Goal: Transaction & Acquisition: Purchase product/service

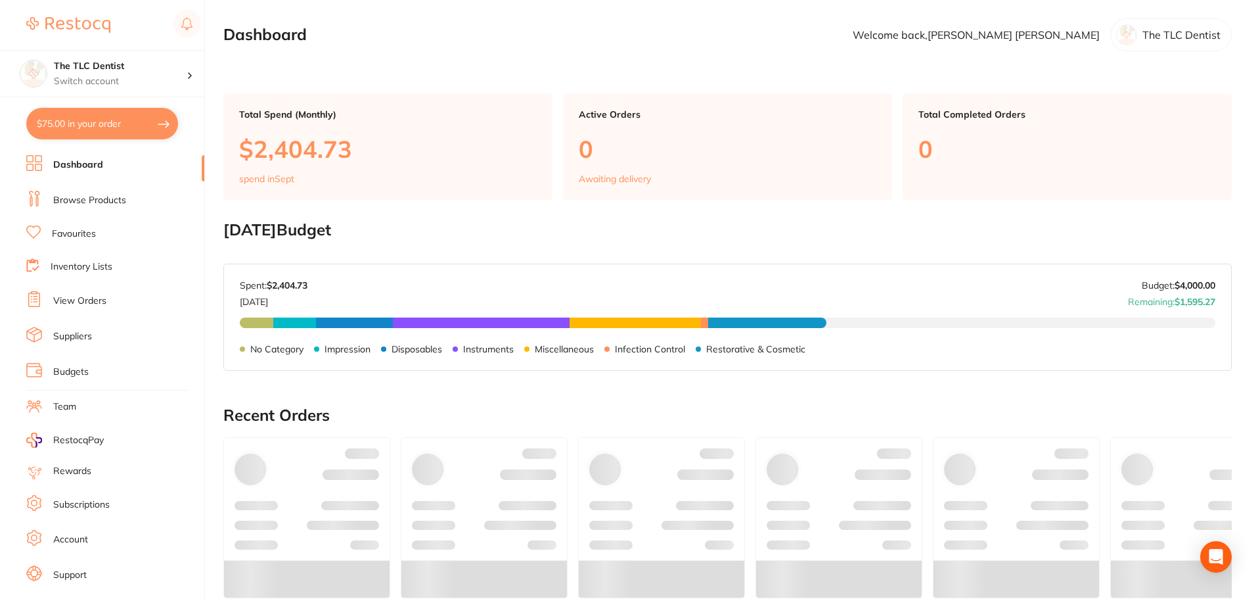
click at [91, 232] on link "Favourites" at bounding box center [74, 233] width 44 height 13
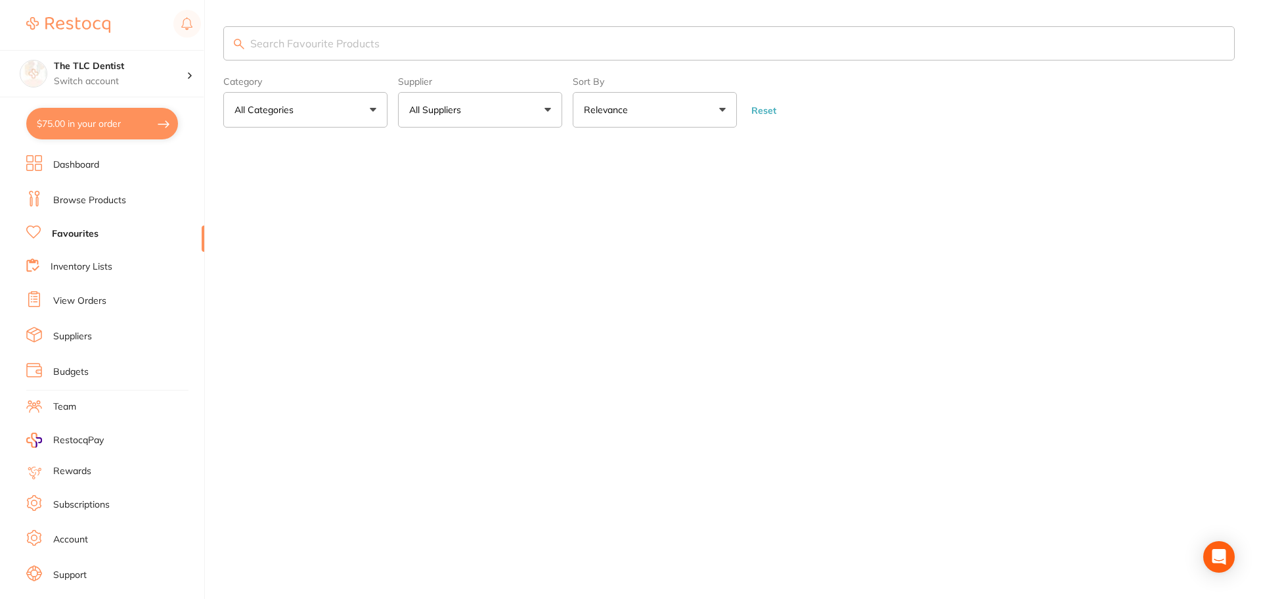
click at [303, 59] on input "search" at bounding box center [729, 43] width 1012 height 34
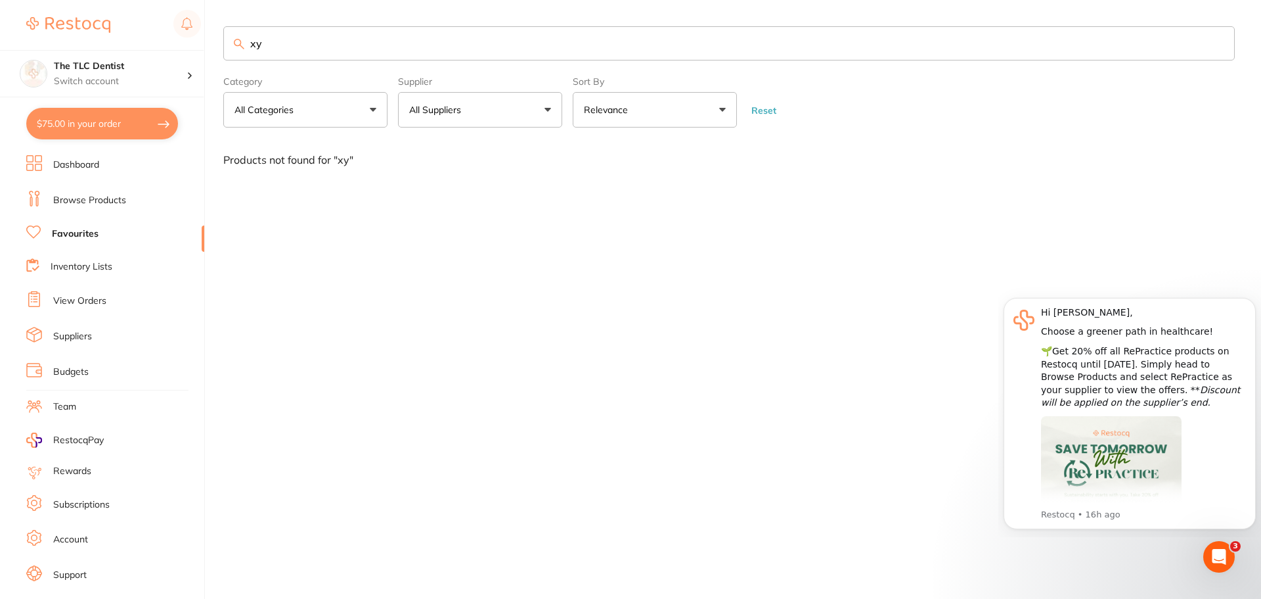
type input "xy"
click at [122, 200] on link "Browse Products" at bounding box center [89, 200] width 73 height 13
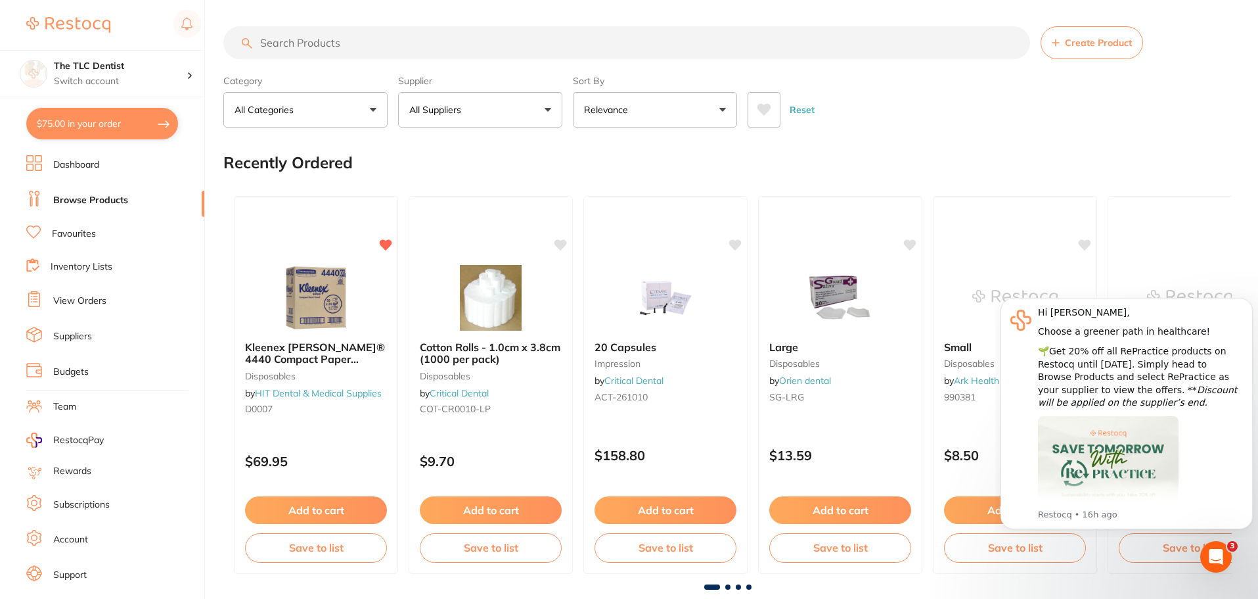
click at [287, 45] on input "search" at bounding box center [626, 42] width 807 height 33
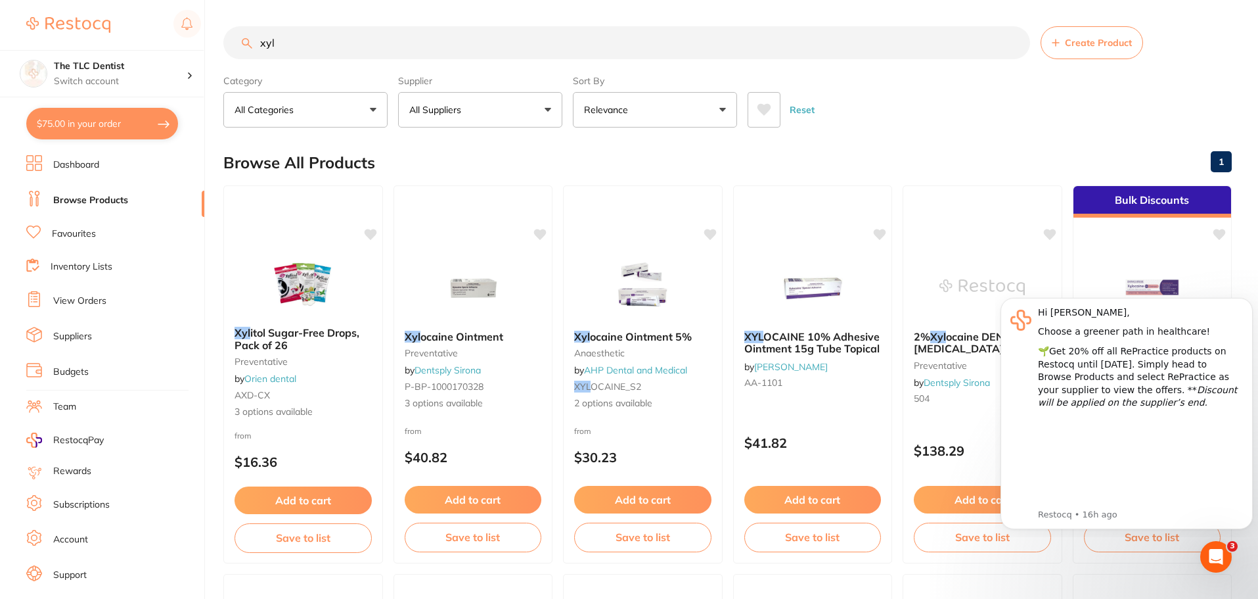
click at [285, 43] on input "xyl" at bounding box center [626, 42] width 807 height 33
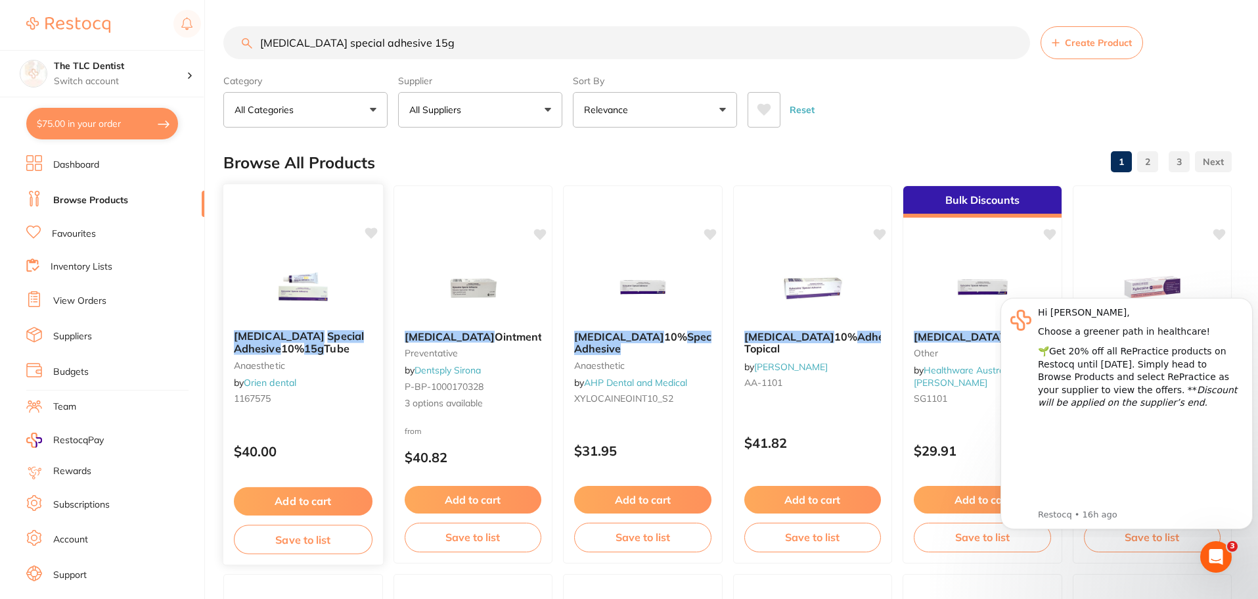
type input "[MEDICAL_DATA] special adhesive 15g"
click at [309, 292] on img at bounding box center [302, 287] width 85 height 66
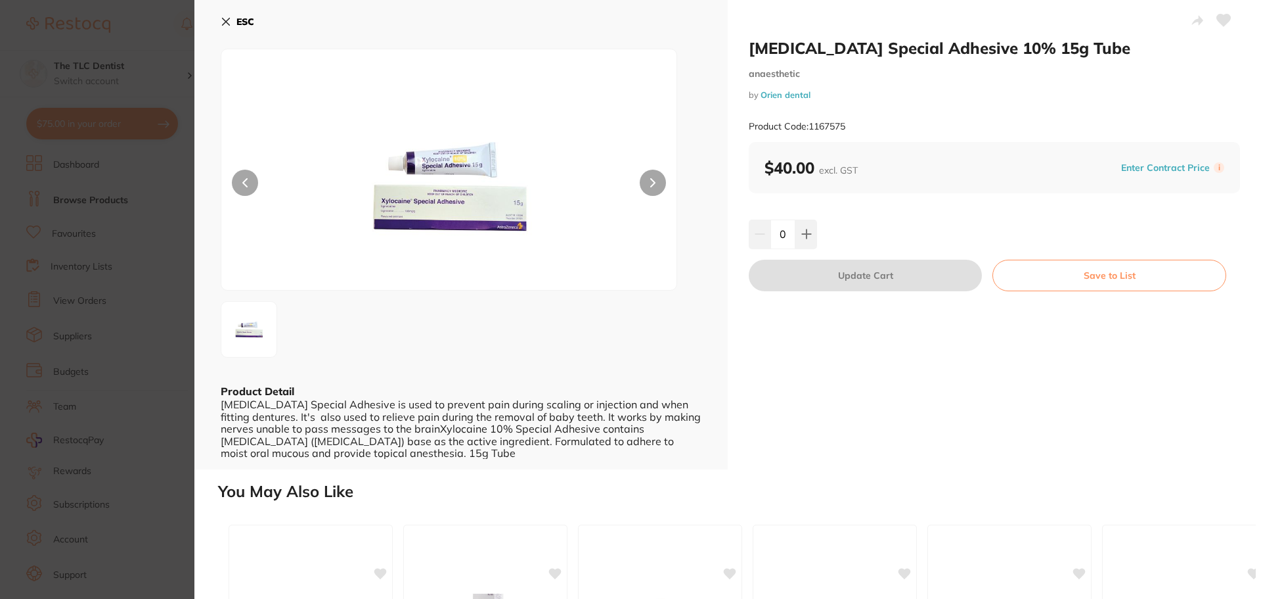
click at [224, 24] on icon at bounding box center [226, 21] width 7 height 7
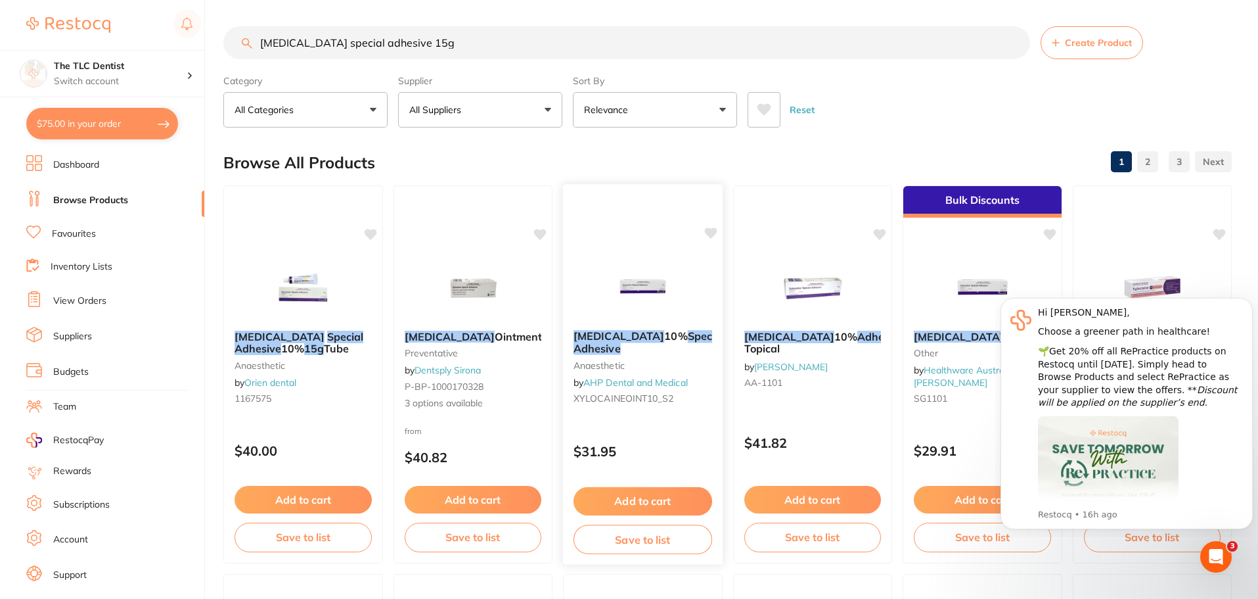
click at [644, 291] on img at bounding box center [643, 286] width 86 height 66
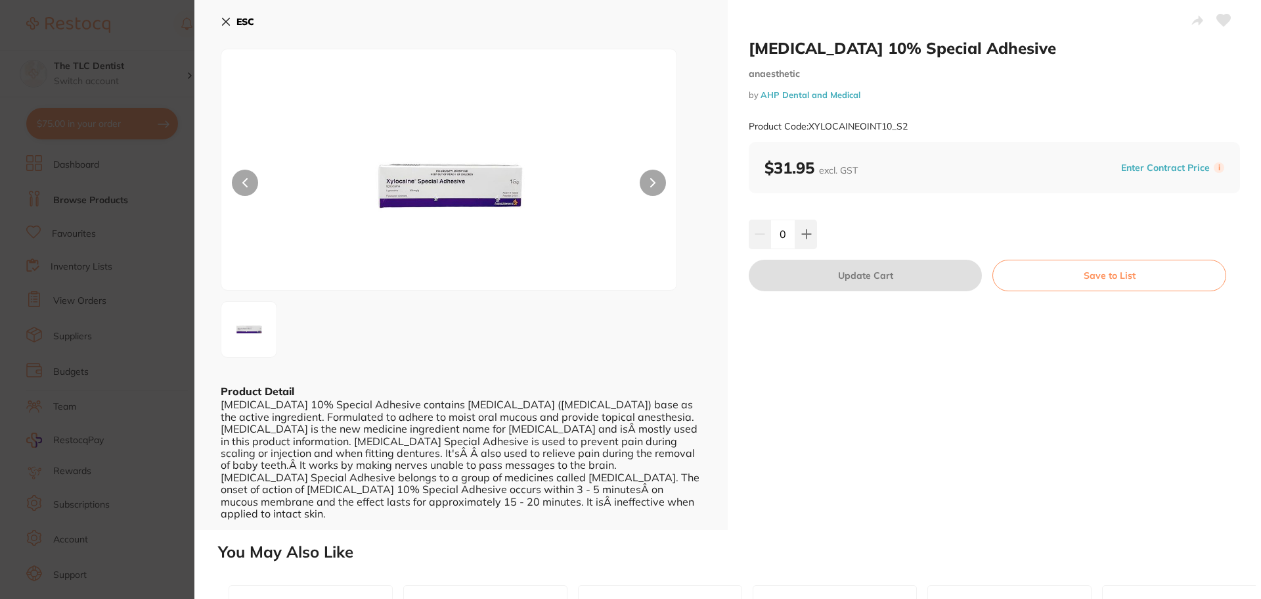
click at [463, 212] on img at bounding box center [449, 186] width 273 height 208
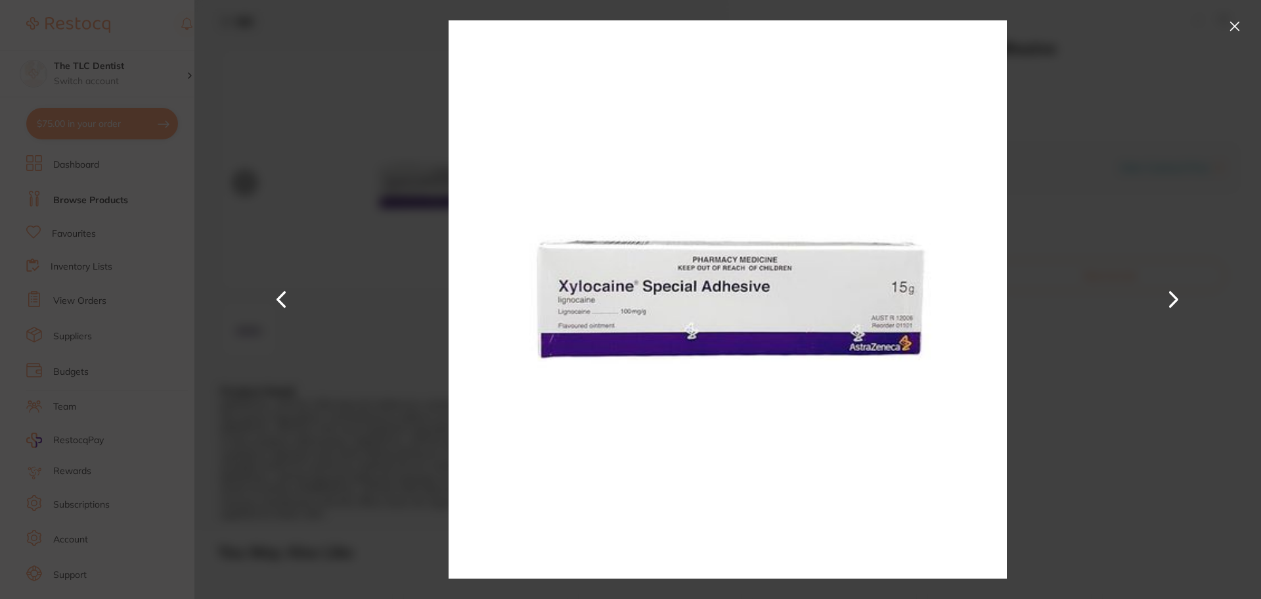
click at [1241, 24] on button at bounding box center [1235, 26] width 21 height 21
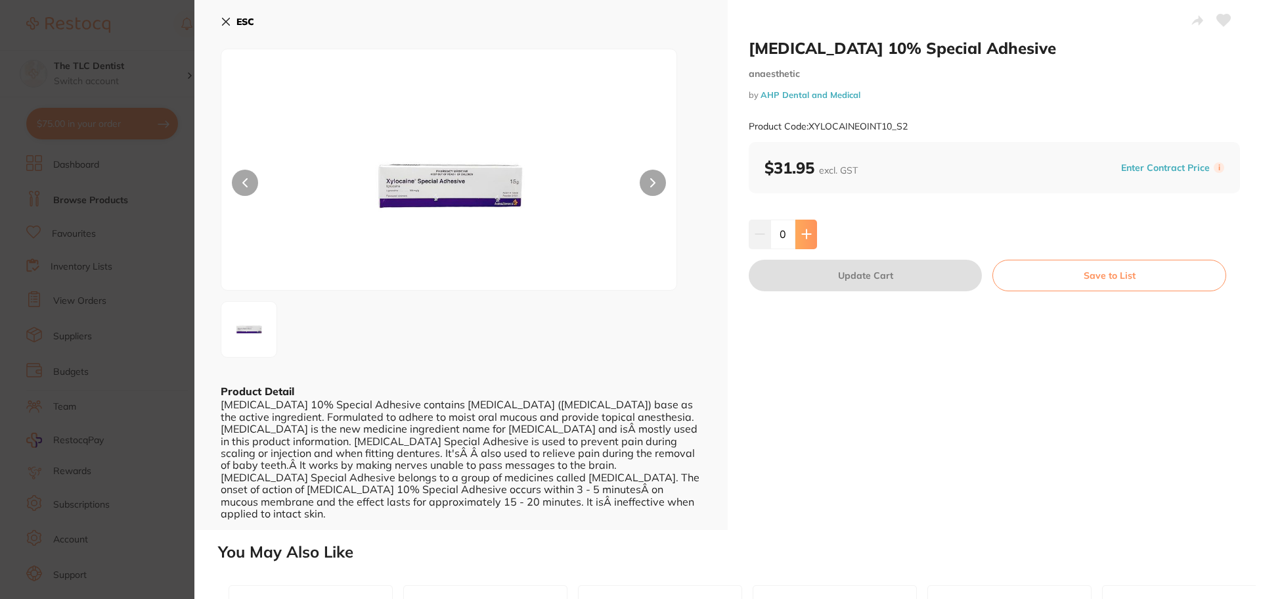
click at [802, 235] on icon at bounding box center [806, 234] width 9 height 9
type input "1"
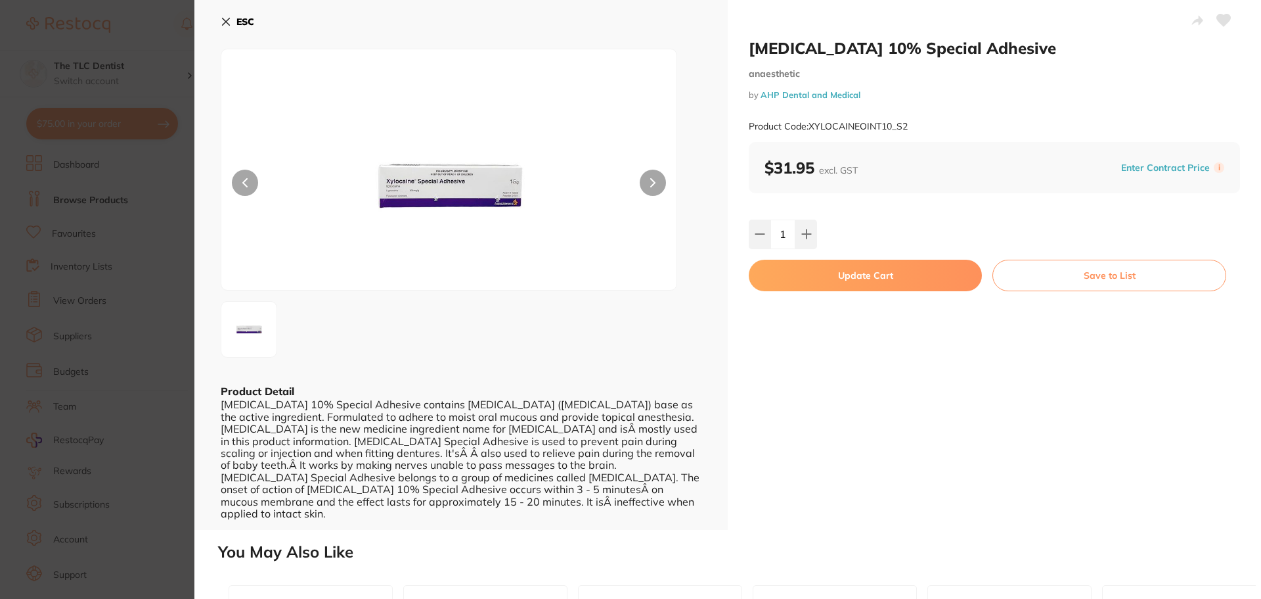
click at [860, 269] on button "Update Cart" at bounding box center [865, 276] width 233 height 32
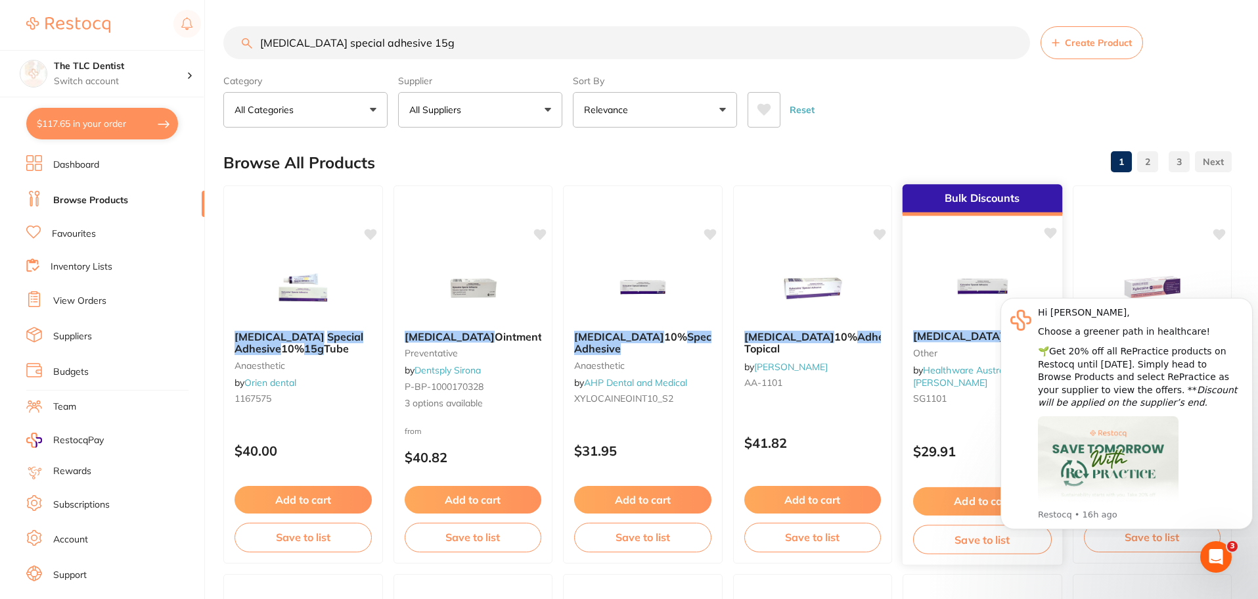
click at [959, 317] on img at bounding box center [982, 286] width 86 height 66
